Goal: Find specific page/section: Find specific page/section

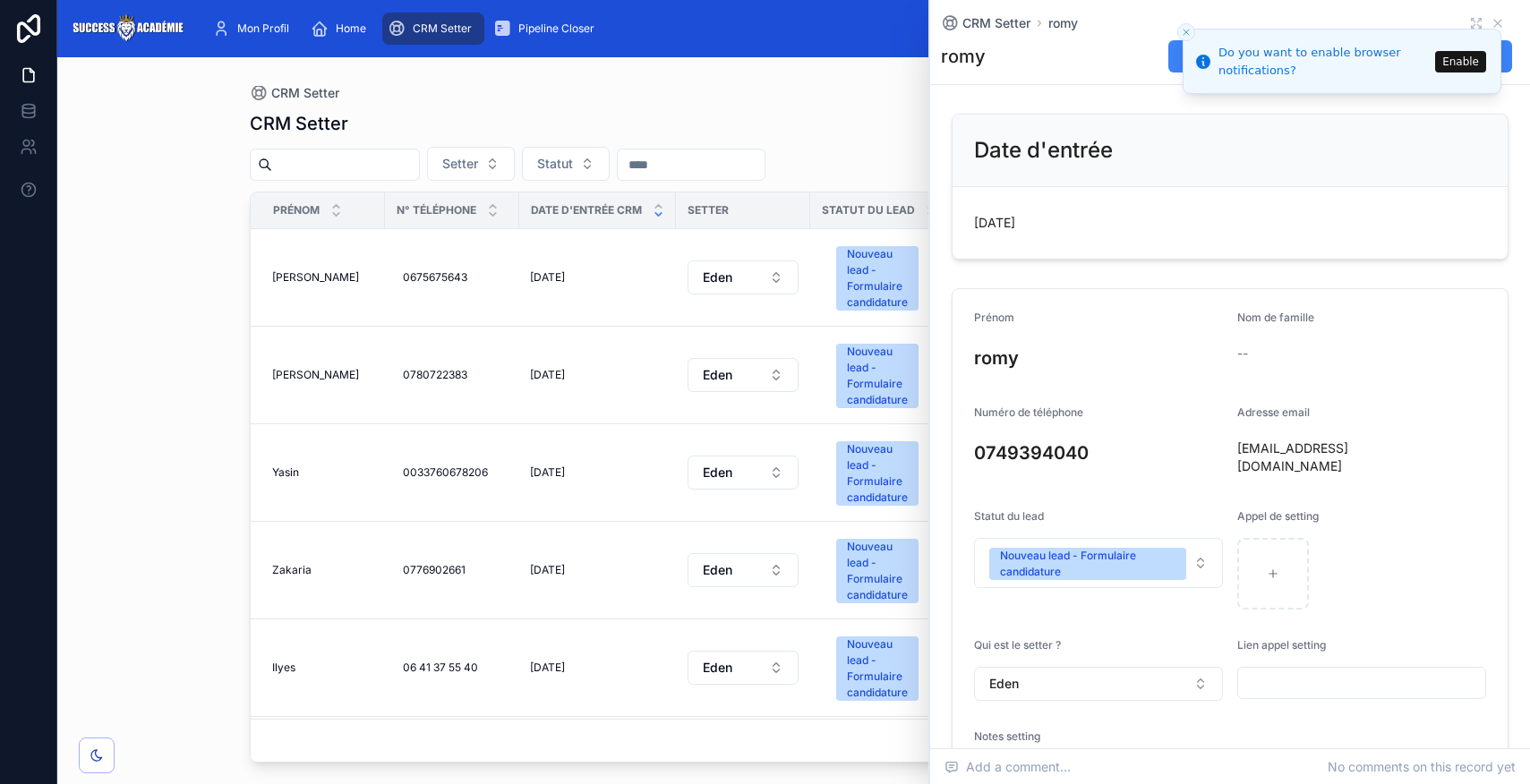
scroll to position [819, 0]
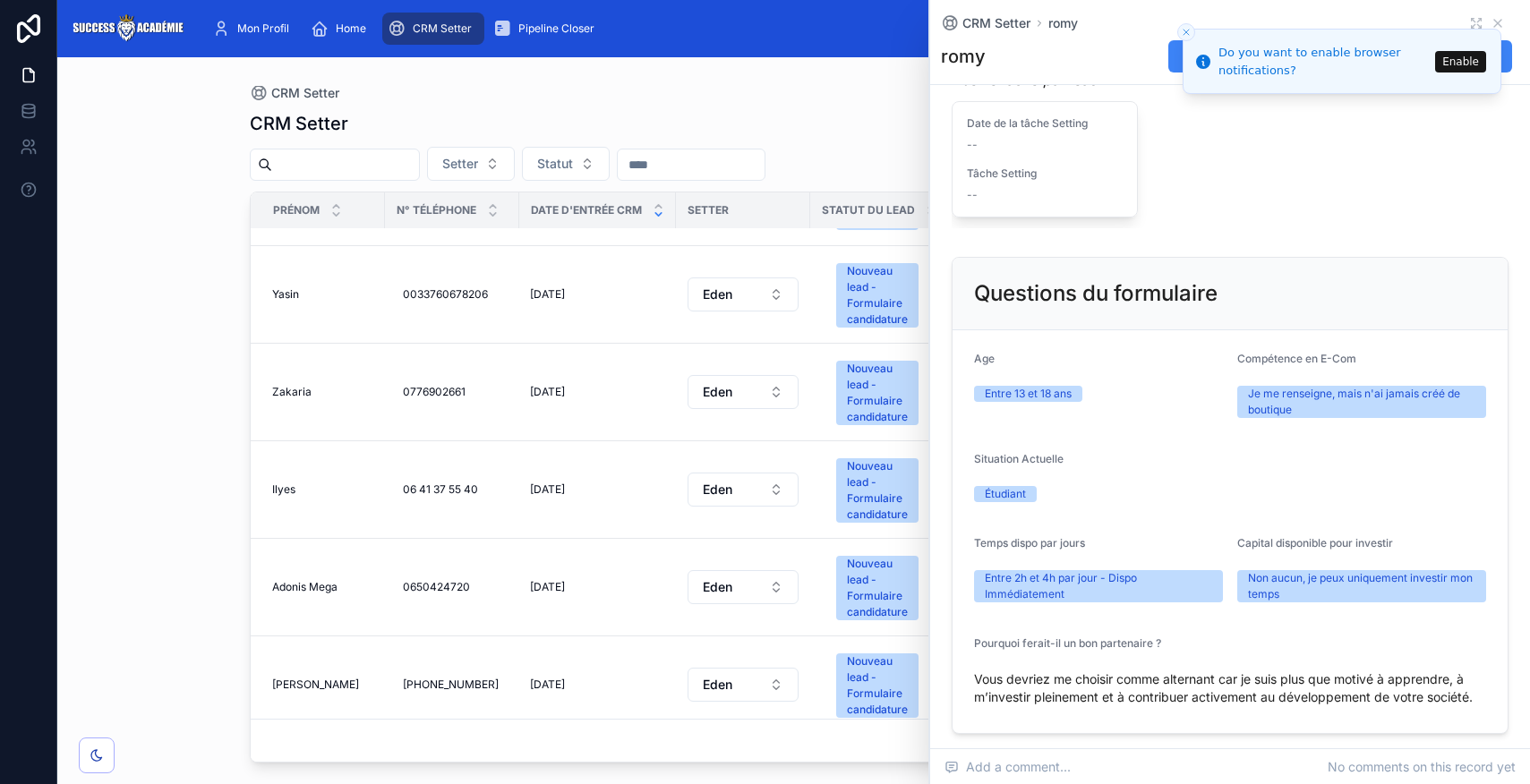
click at [1498, 29] on li "Do you want to enable browser notifications? Enable" at bounding box center [1342, 61] width 319 height 65
click at [1493, 29] on li "Do you want to enable browser notifications? Enable" at bounding box center [1342, 61] width 319 height 65
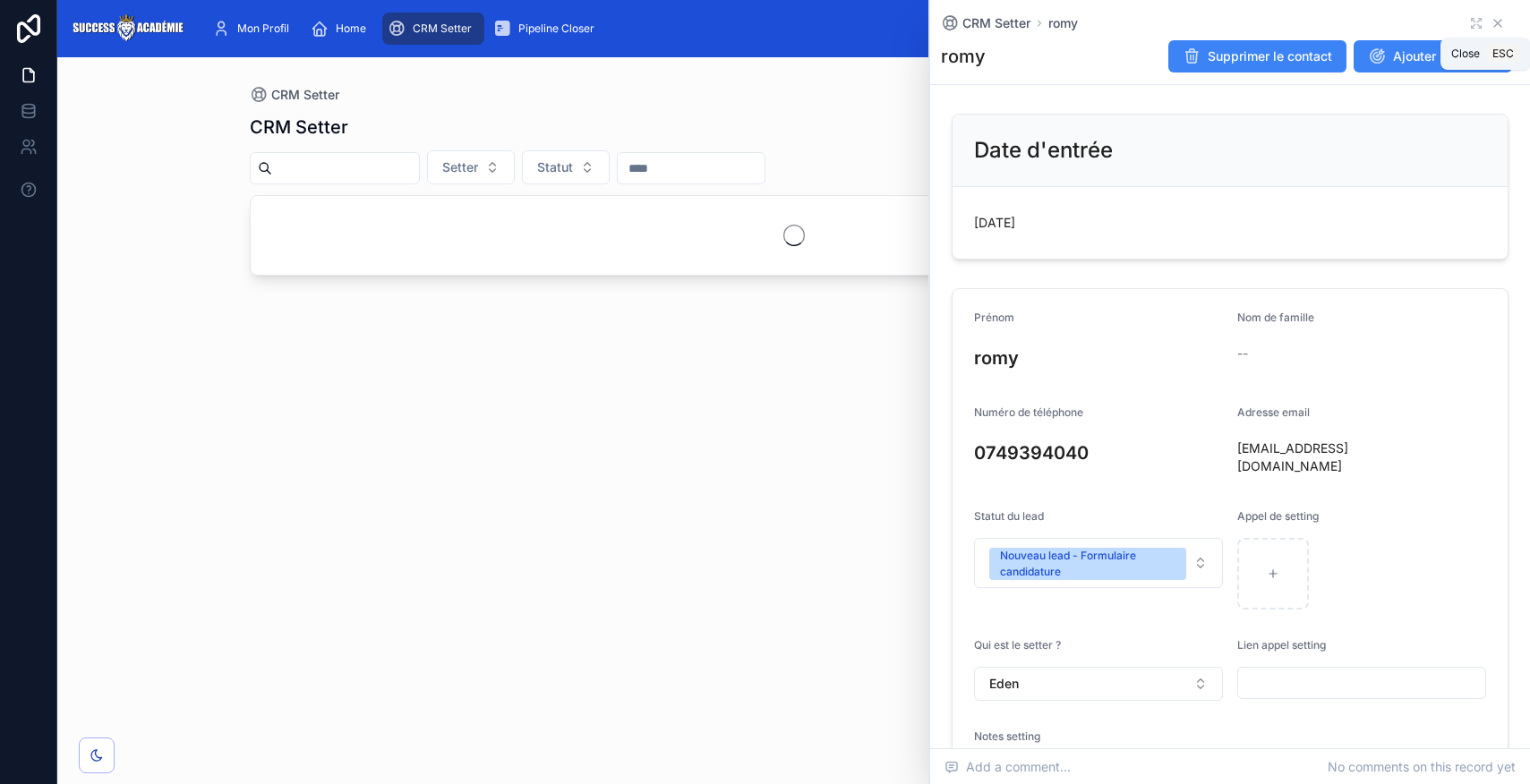
click at [1497, 25] on icon at bounding box center [1497, 23] width 14 height 14
